Goal: Transaction & Acquisition: Purchase product/service

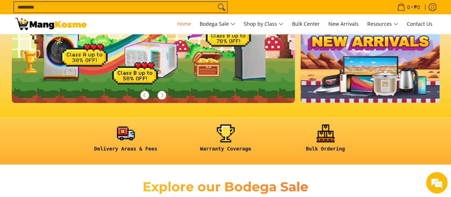
scroll to position [178, 0]
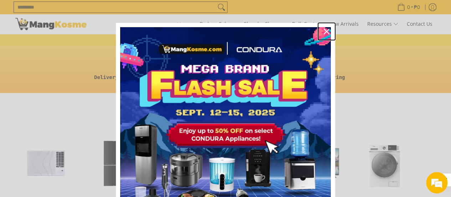
click at [324, 30] on icon "close icon" at bounding box center [327, 32] width 6 height 6
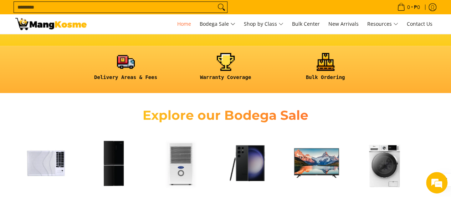
scroll to position [285, 0]
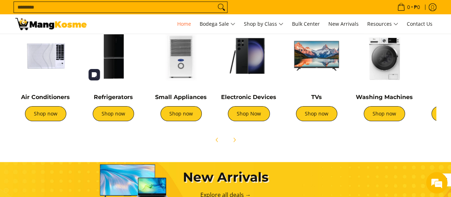
click at [113, 70] on img at bounding box center [113, 55] width 61 height 61
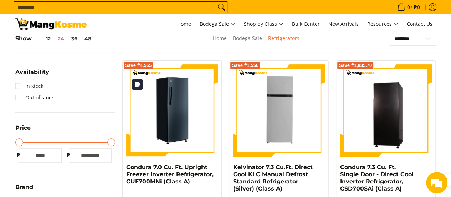
scroll to position [143, 0]
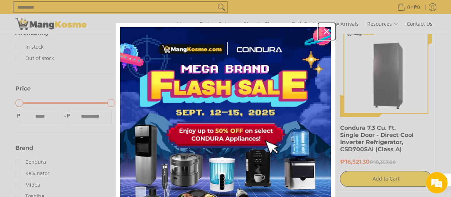
click at [324, 31] on icon "close icon" at bounding box center [327, 32] width 6 height 6
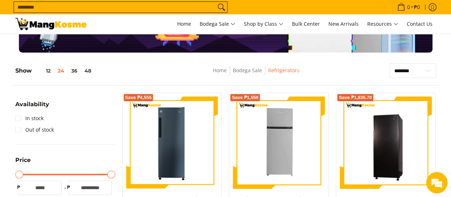
scroll to position [178, 0]
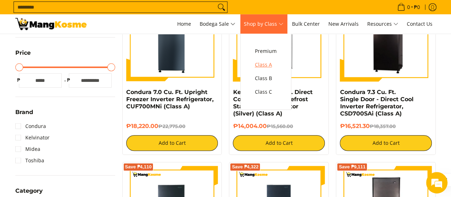
click at [267, 63] on span "Class A" at bounding box center [266, 64] width 22 height 9
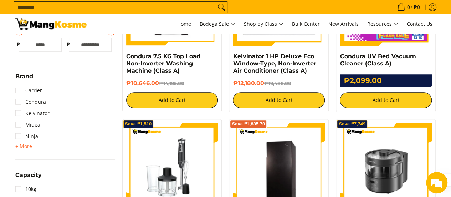
scroll to position [285, 0]
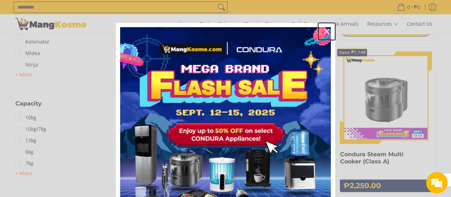
click at [324, 30] on icon "close icon" at bounding box center [327, 32] width 6 height 6
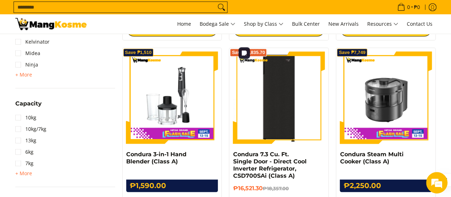
scroll to position [357, 0]
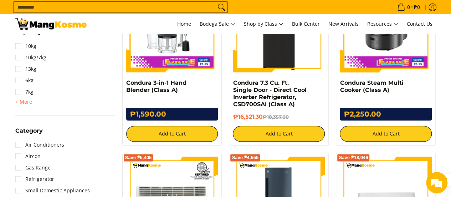
click at [271, 52] on img at bounding box center [279, 26] width 92 height 92
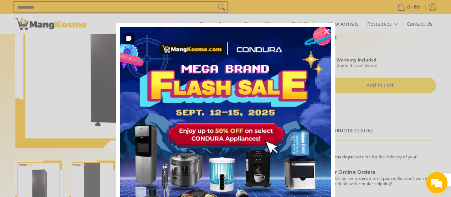
scroll to position [178, 0]
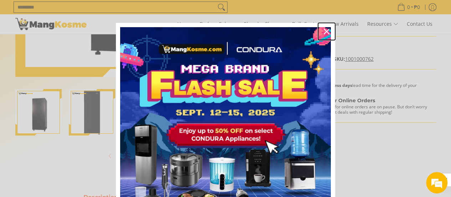
click at [324, 31] on icon "close icon" at bounding box center [327, 32] width 6 height 6
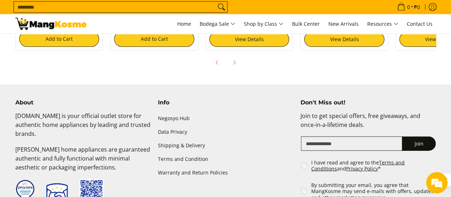
scroll to position [694, 0]
